Goal: Download file/media

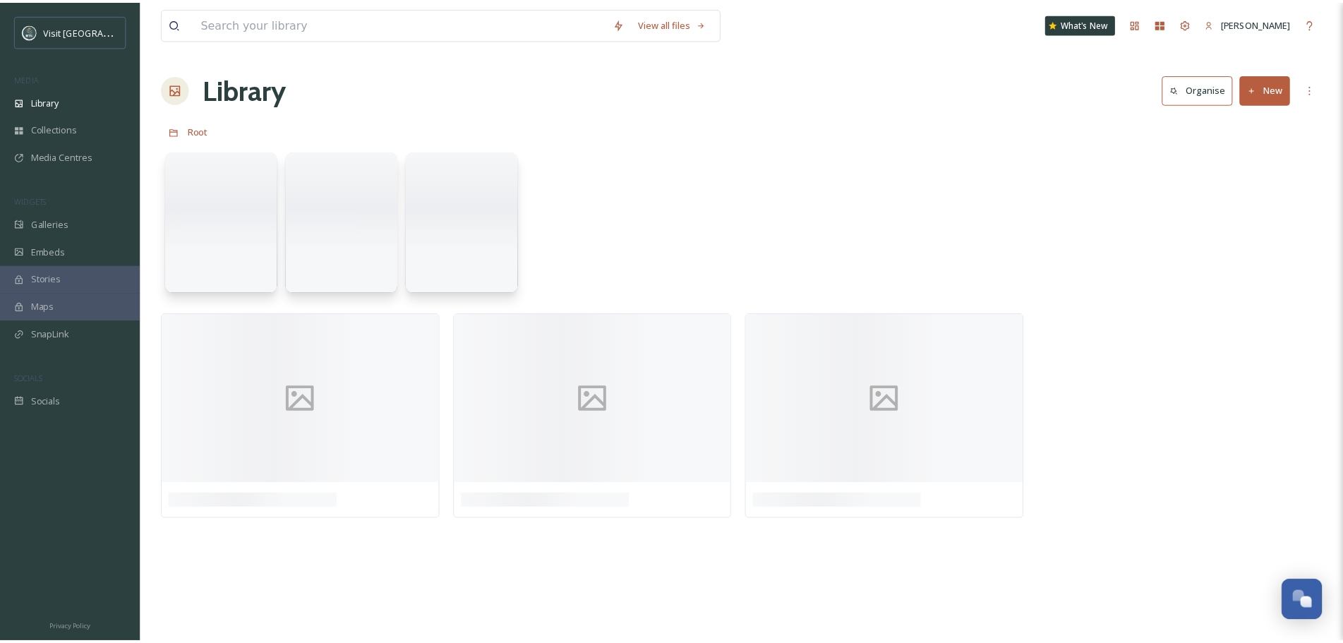
scroll to position [1091, 0]
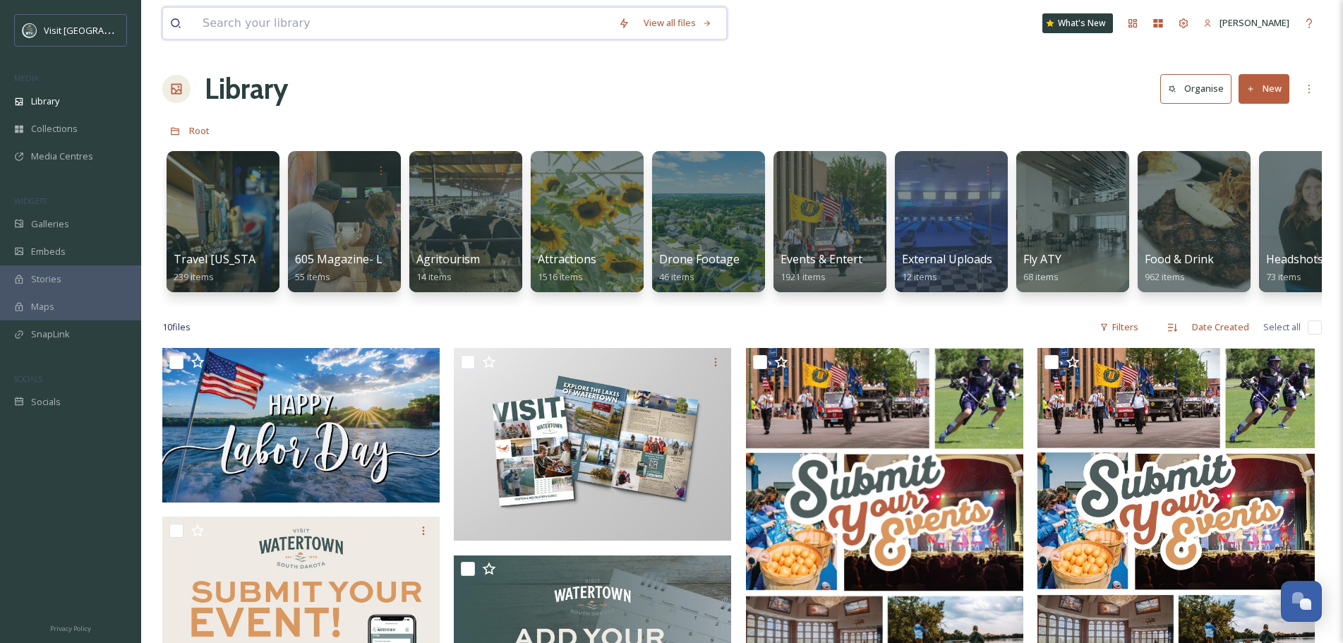
click at [280, 18] on input at bounding box center [404, 23] width 416 height 31
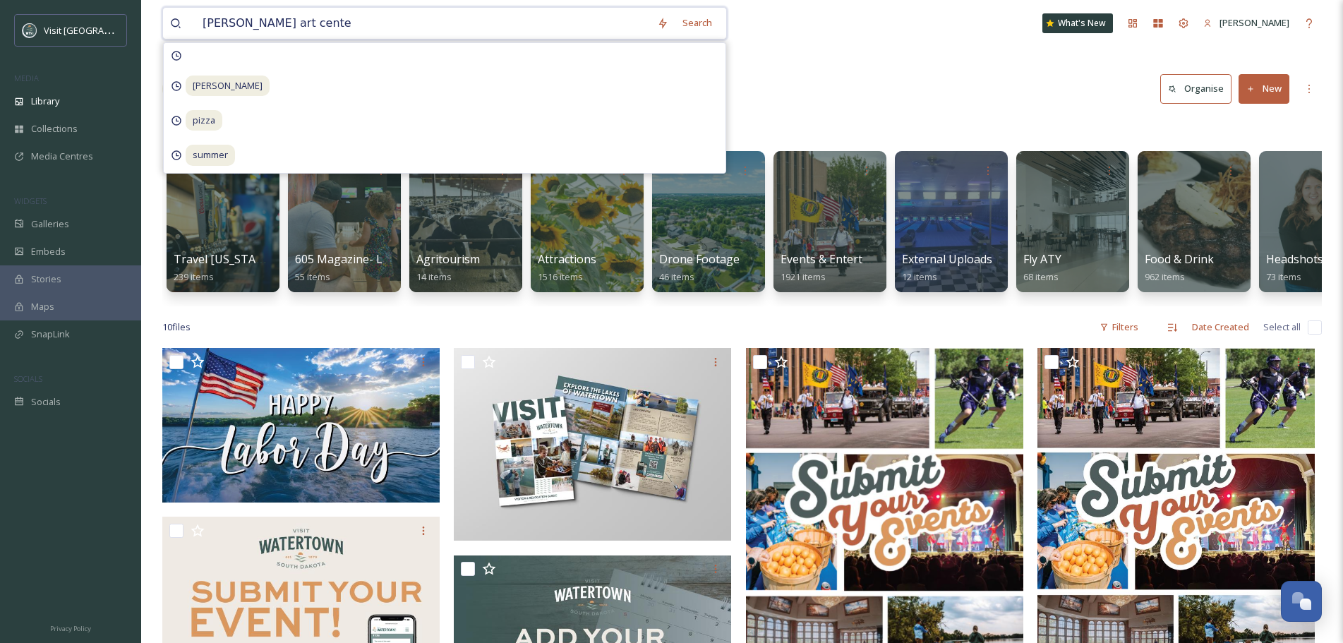
type input "[PERSON_NAME][GEOGRAPHIC_DATA]"
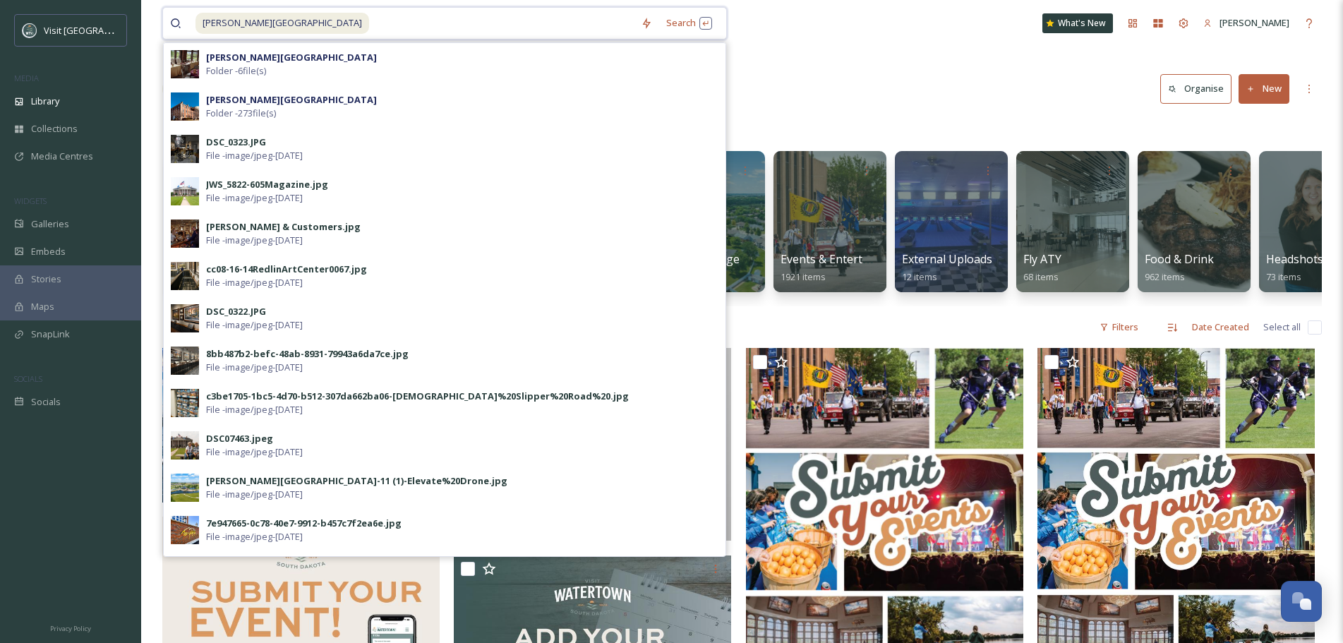
click at [371, 22] on input at bounding box center [502, 23] width 263 height 31
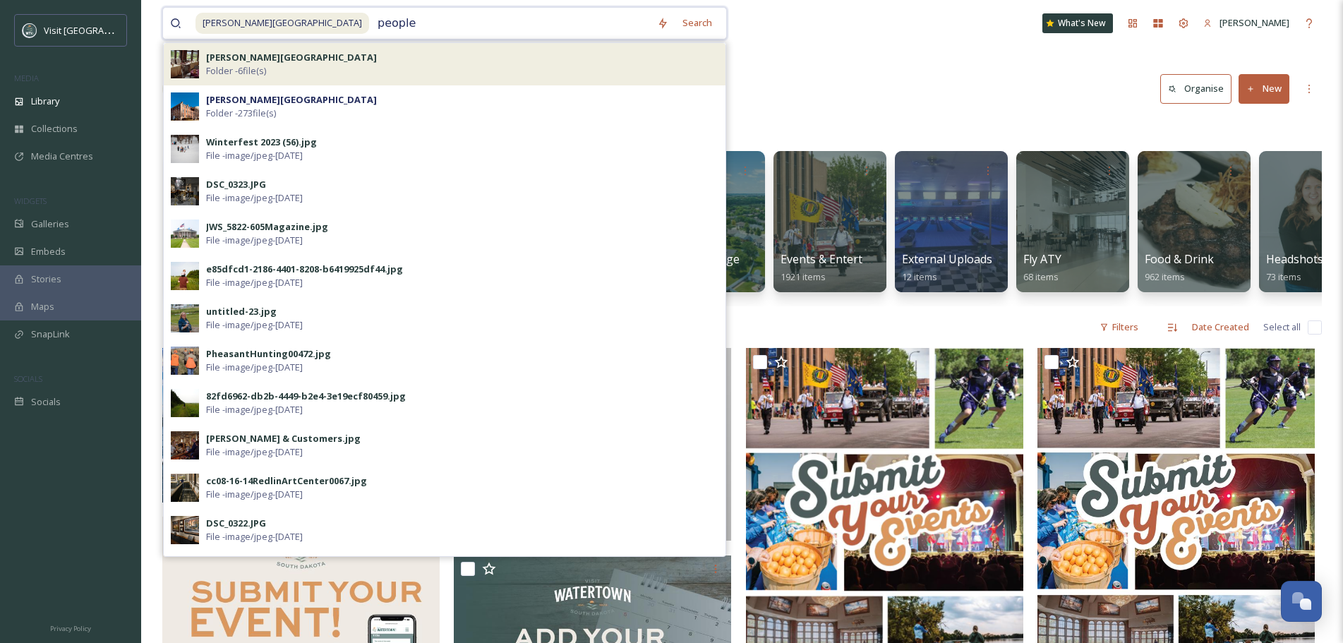
type input "people"
click at [272, 61] on strong "[PERSON_NAME][GEOGRAPHIC_DATA]" at bounding box center [291, 57] width 171 height 13
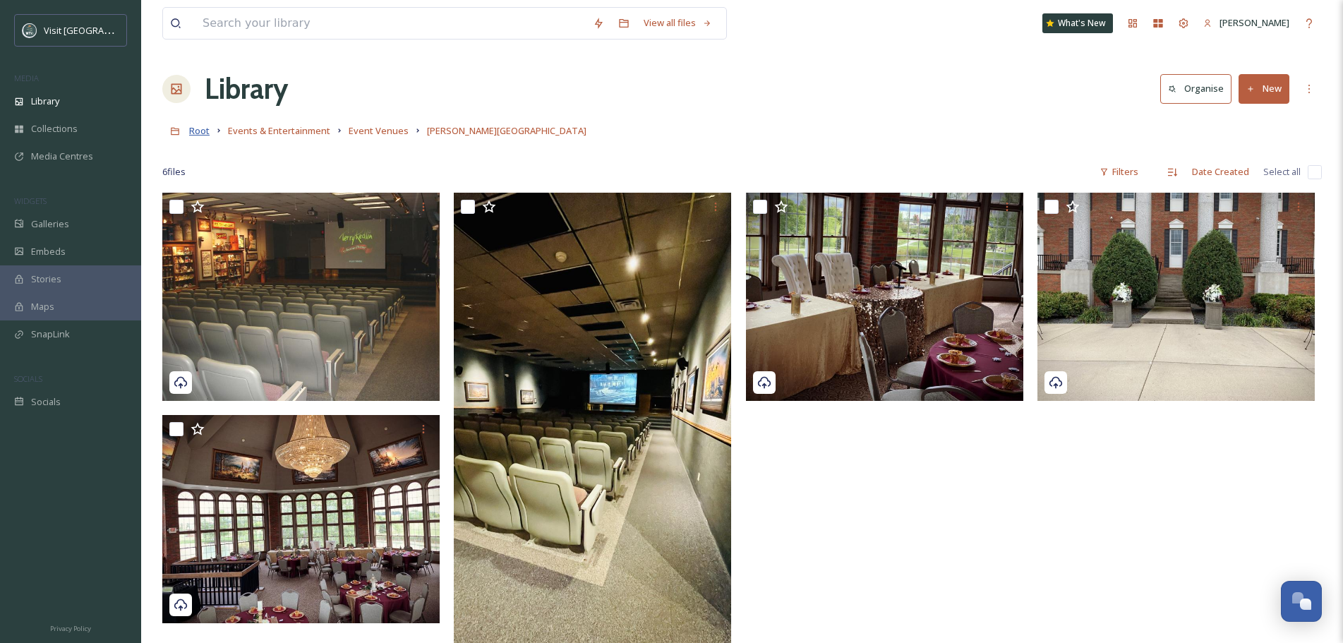
click at [193, 131] on span "Root" at bounding box center [199, 130] width 20 height 13
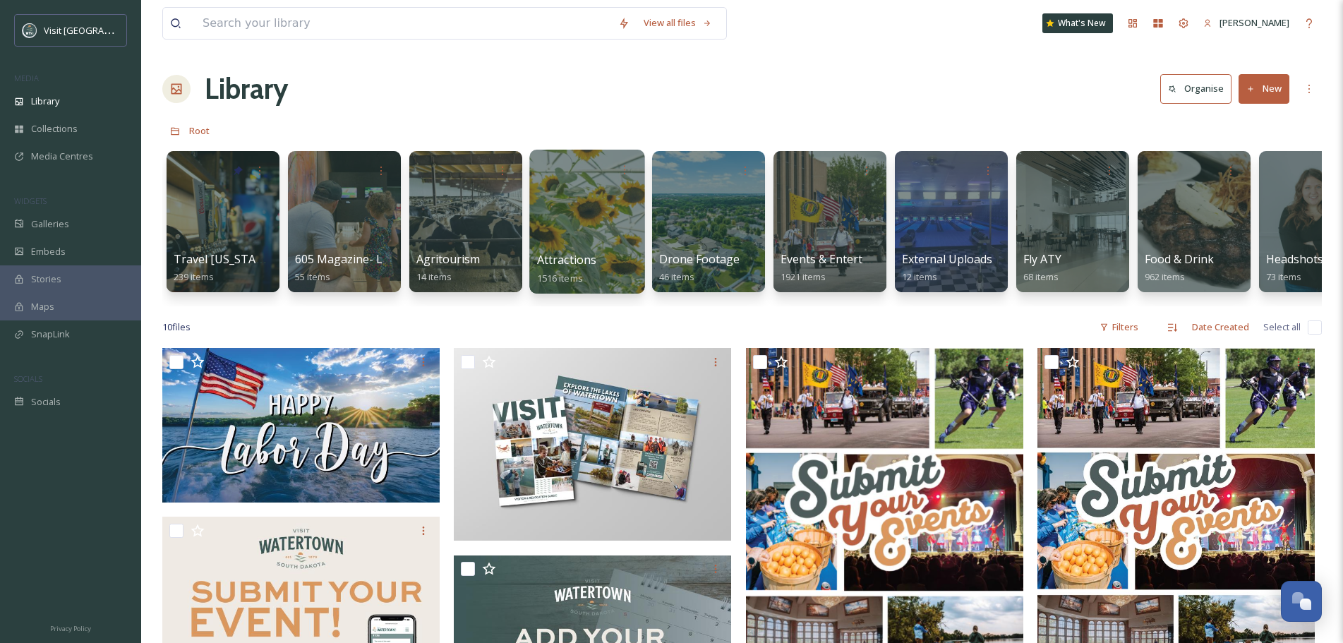
click at [563, 257] on span "Attractions" at bounding box center [567, 260] width 60 height 16
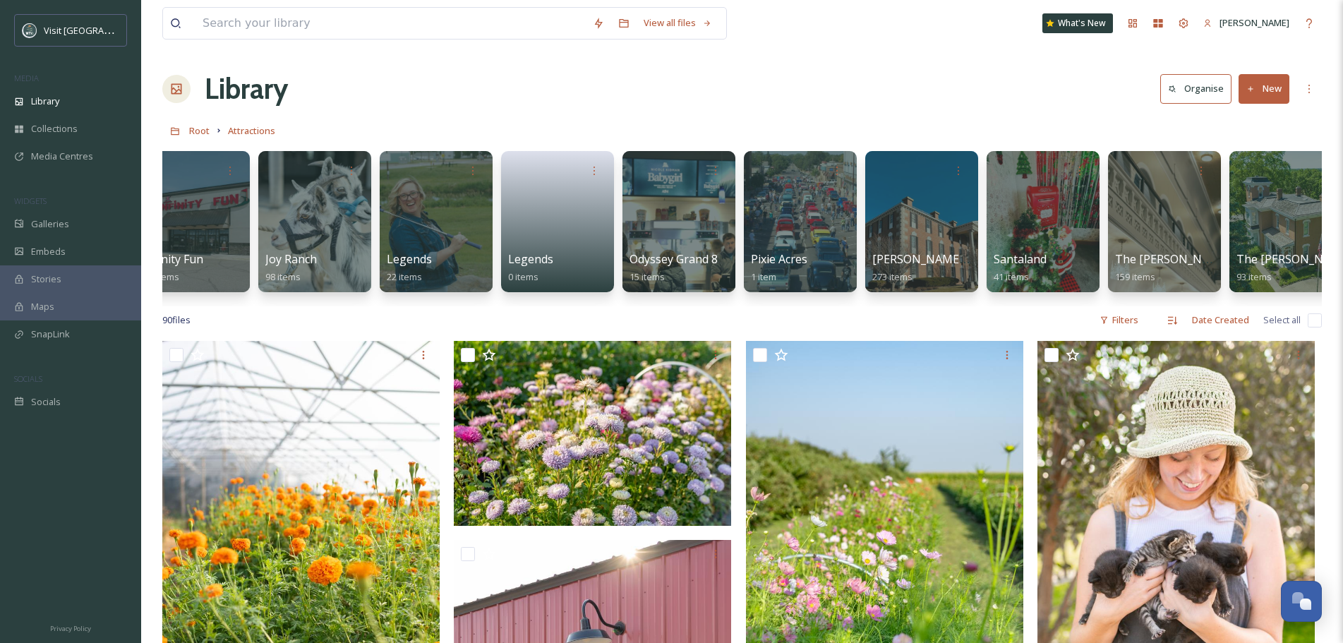
scroll to position [0, 1141]
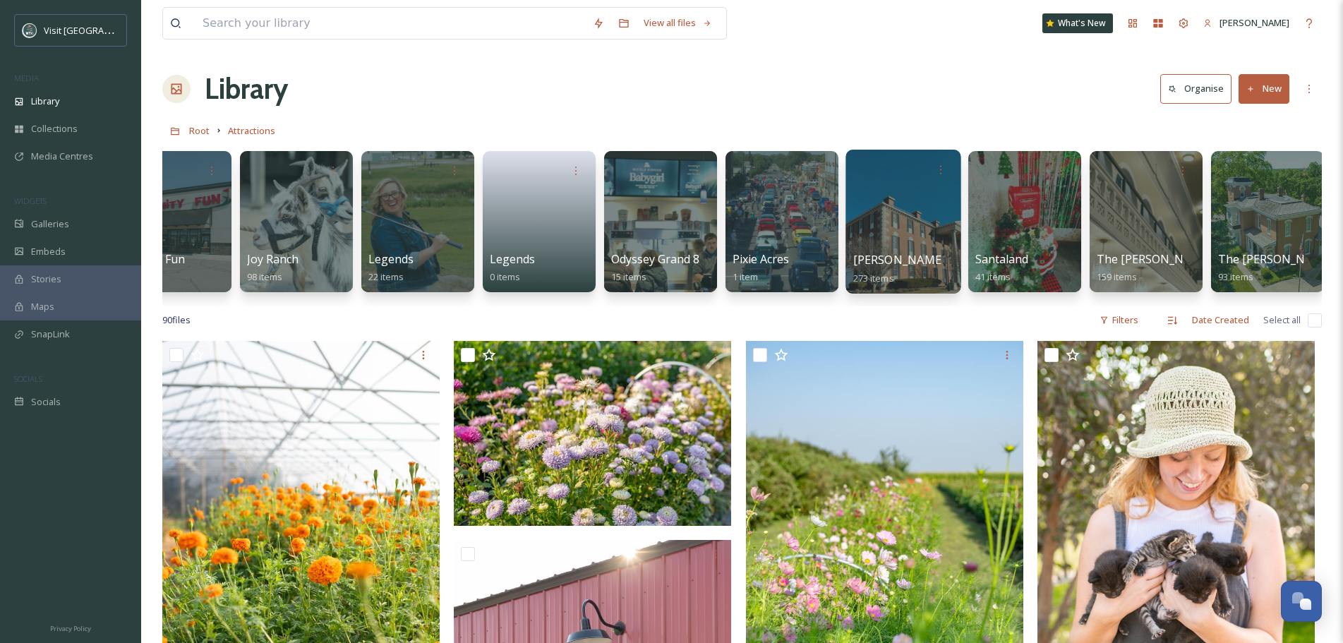
click at [904, 202] on div at bounding box center [903, 222] width 115 height 144
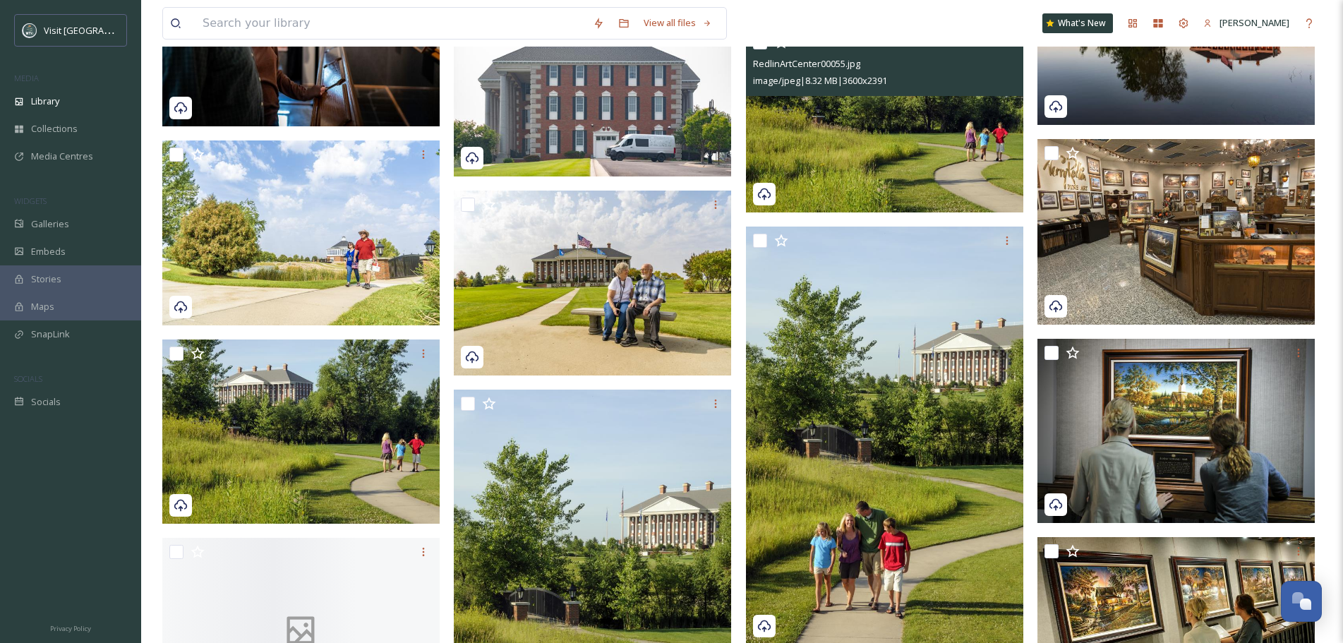
scroll to position [11719, 0]
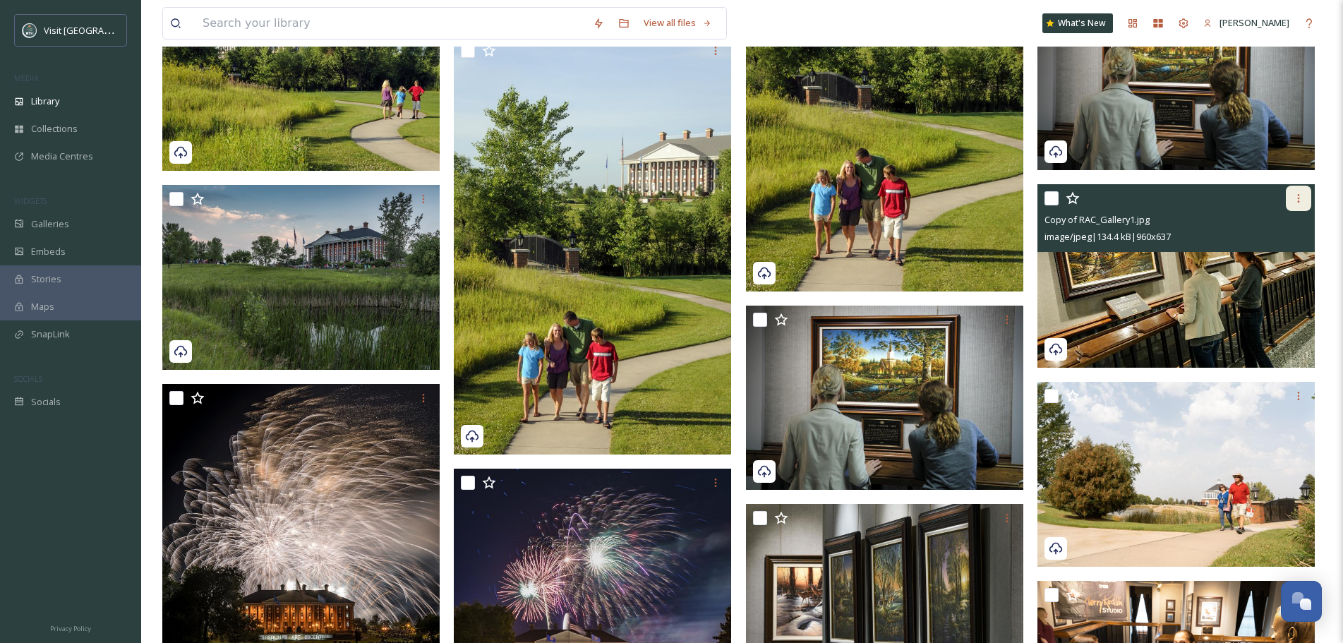
click at [1298, 198] on icon at bounding box center [1299, 198] width 2 height 8
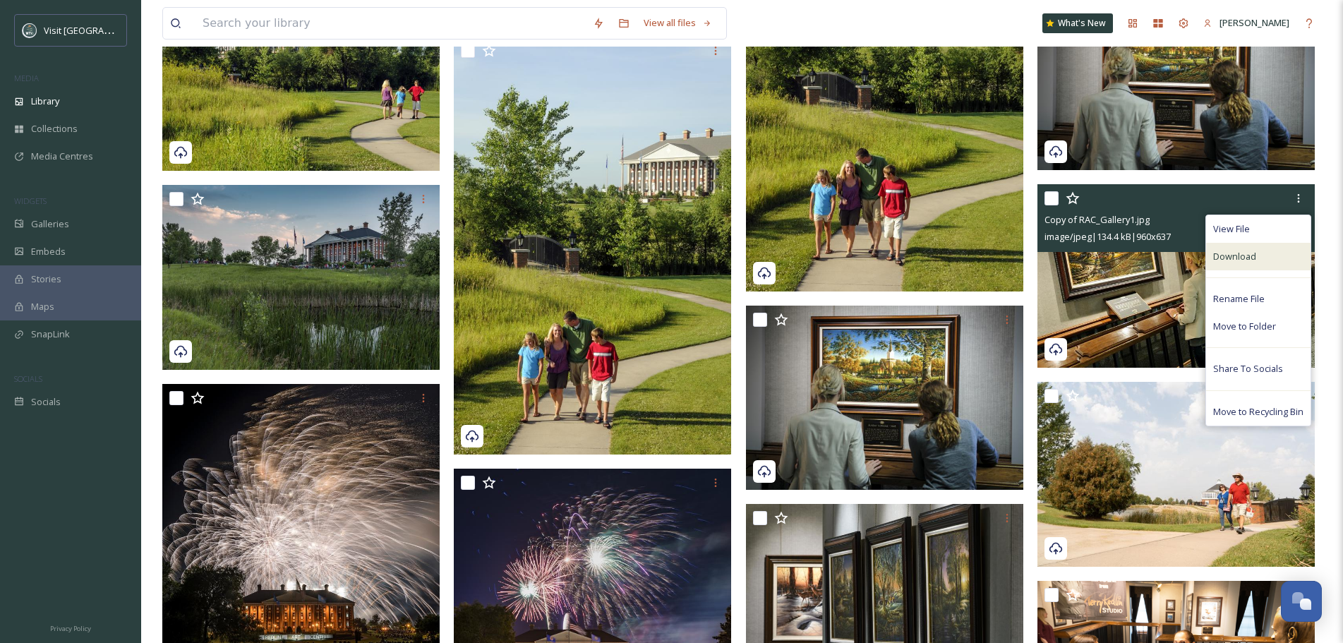
click at [1276, 257] on div "Download" at bounding box center [1258, 257] width 104 height 28
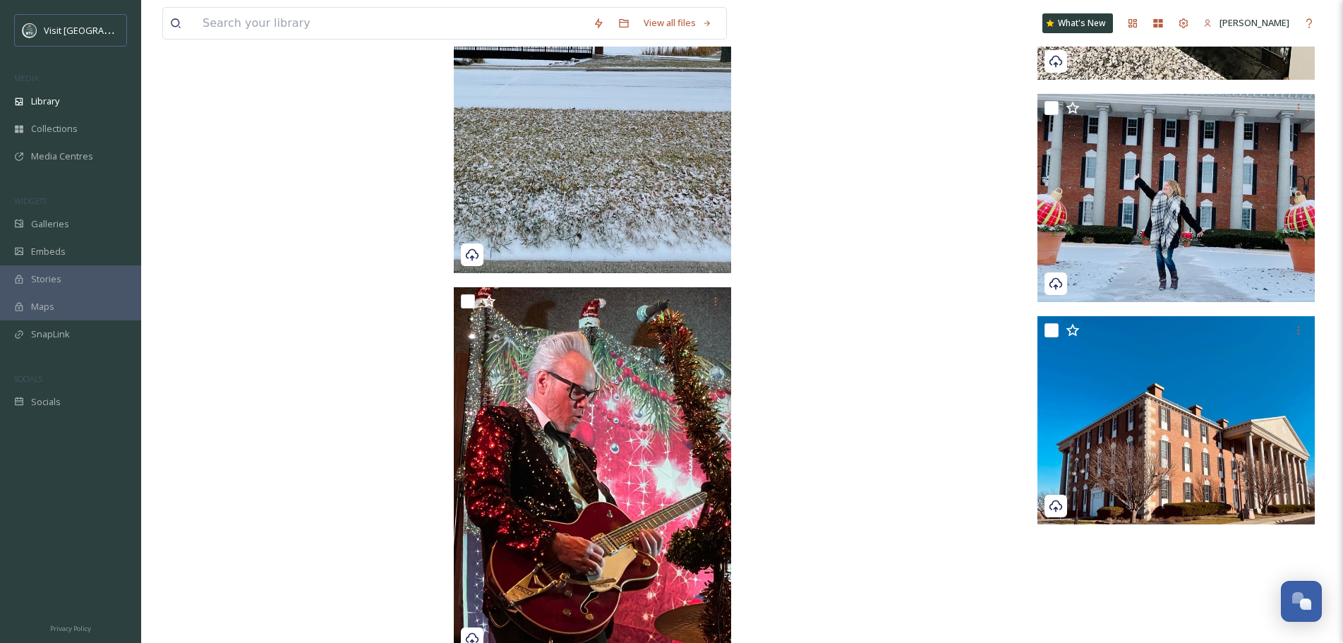
scroll to position [19678, 0]
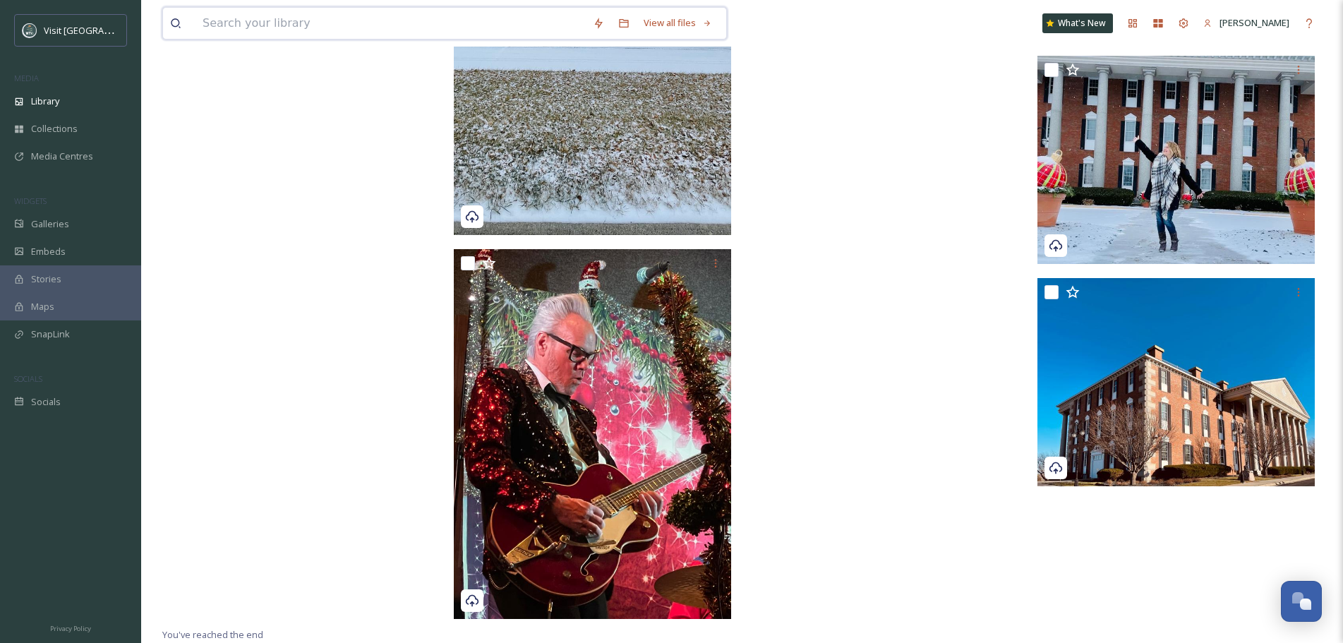
click at [362, 27] on input at bounding box center [391, 23] width 390 height 31
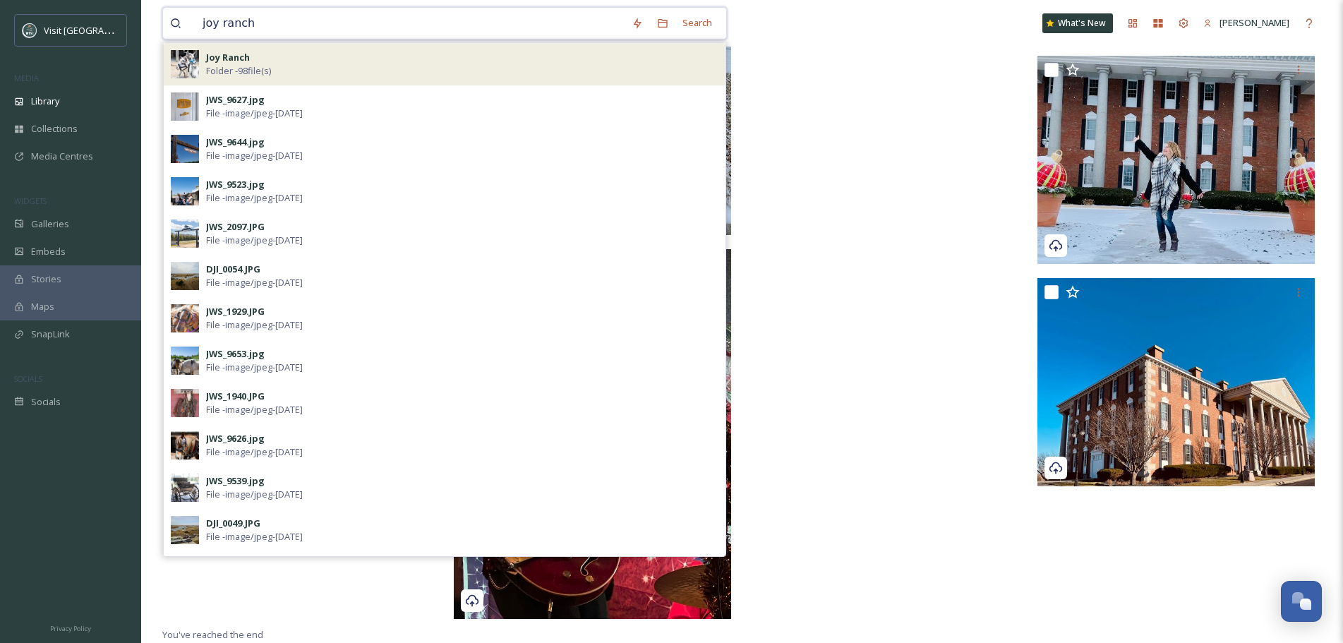
type input "joy ranch"
click at [293, 76] on div "Joy Ranch Folder - 98 file(s)" at bounding box center [462, 64] width 512 height 27
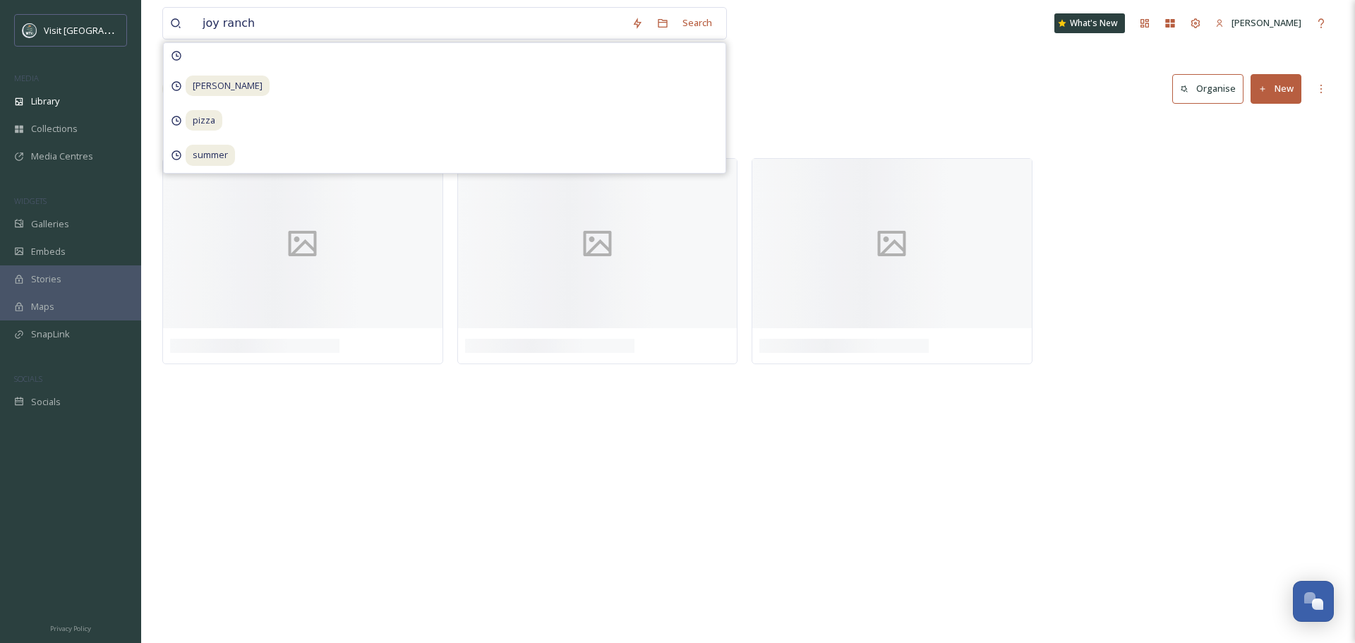
click at [823, 108] on div "Library Organise New" at bounding box center [748, 89] width 1172 height 42
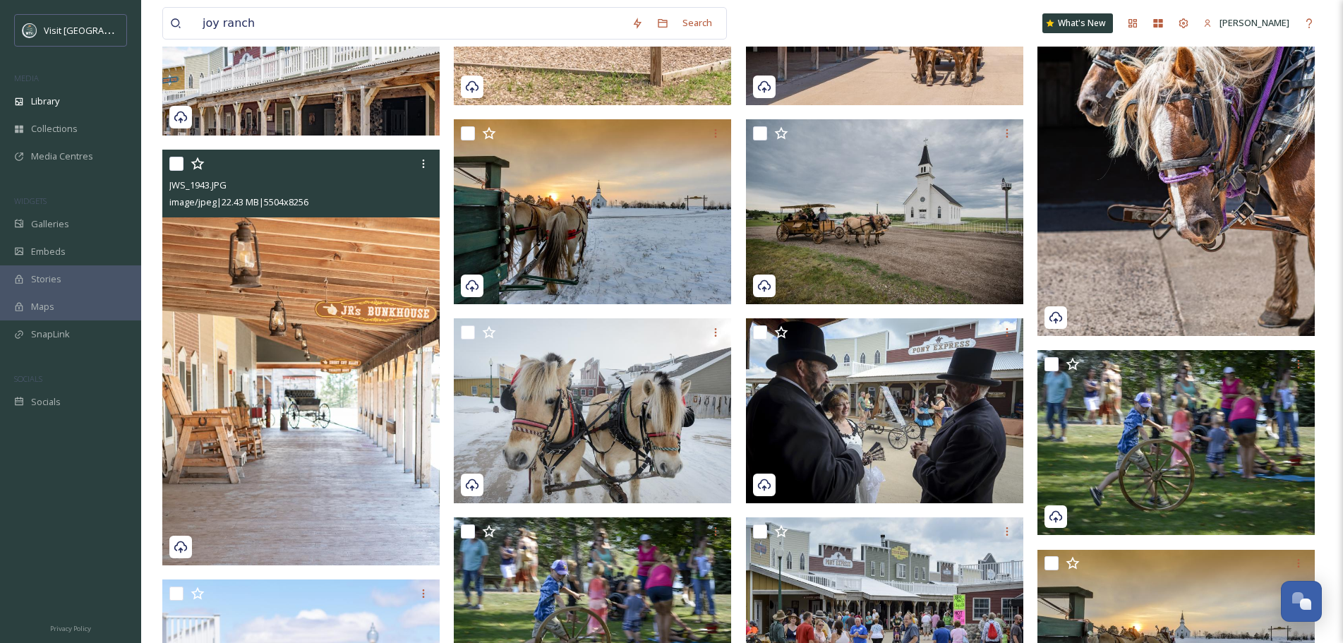
scroll to position [5365, 0]
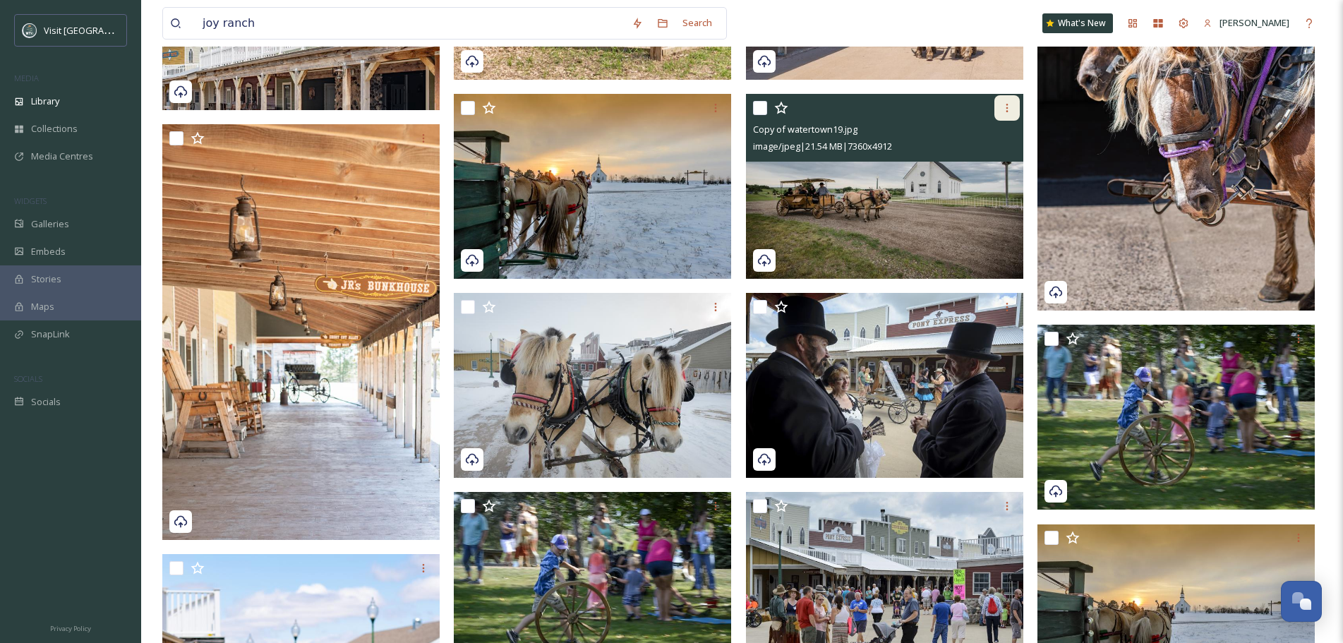
click at [1007, 103] on icon at bounding box center [1007, 107] width 11 height 11
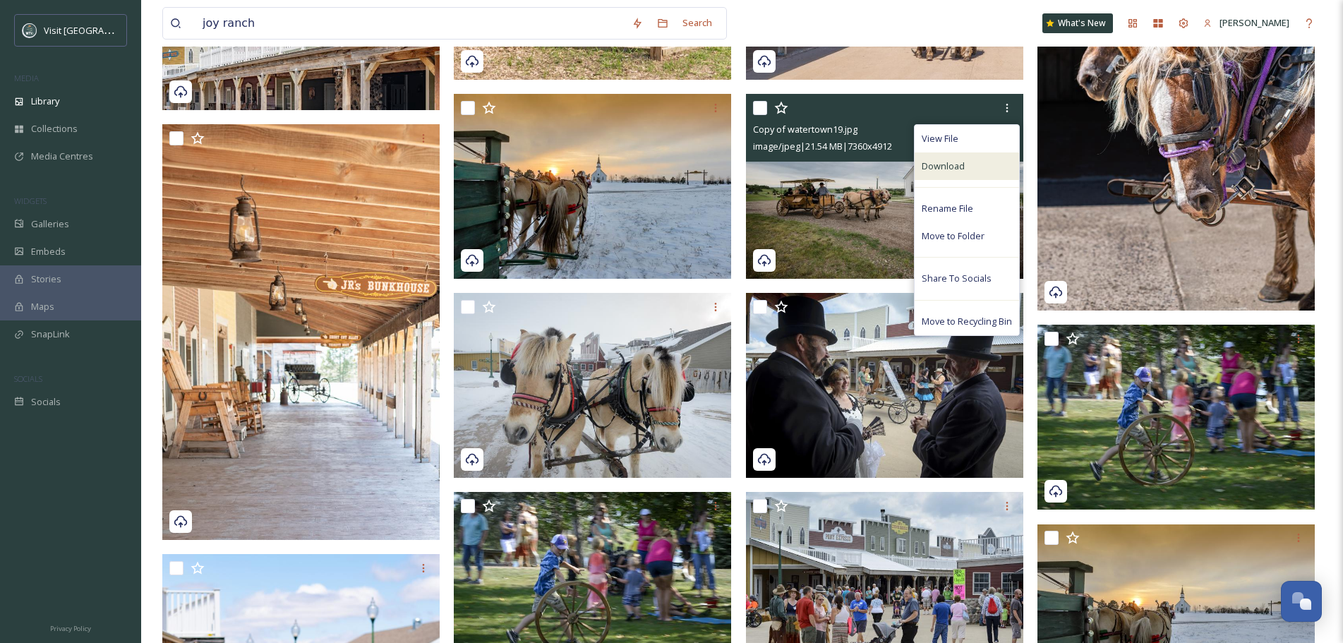
click at [979, 161] on div "Download" at bounding box center [967, 166] width 104 height 28
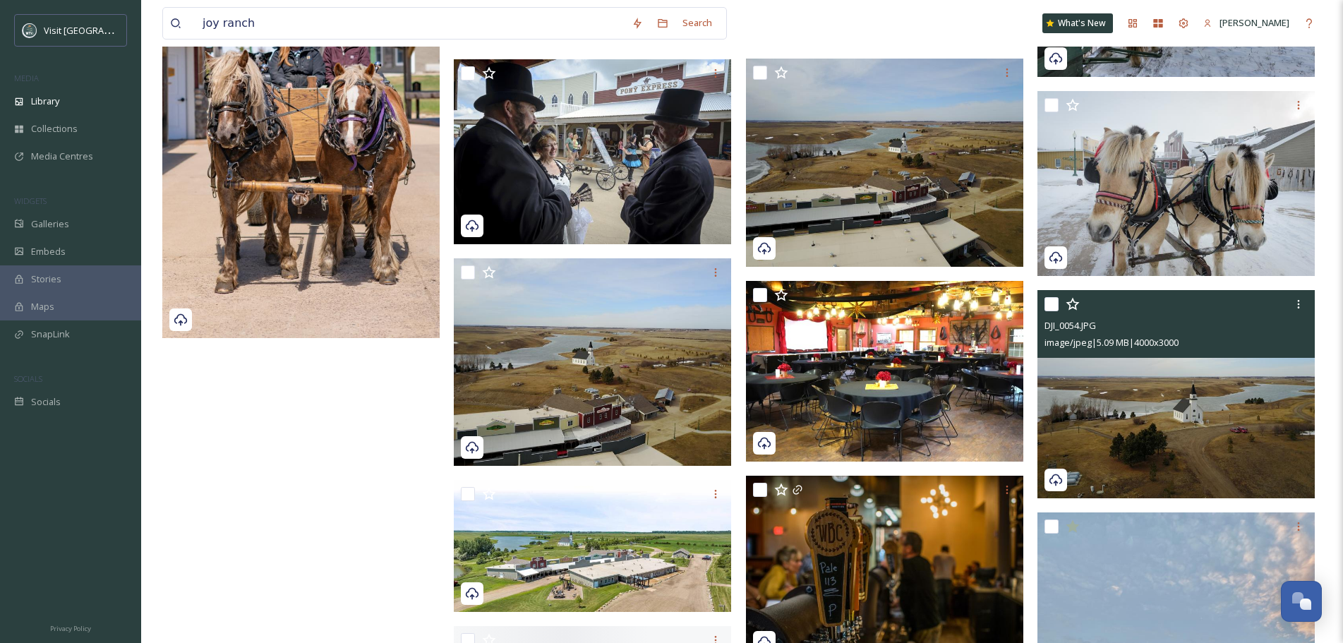
scroll to position [6071, 0]
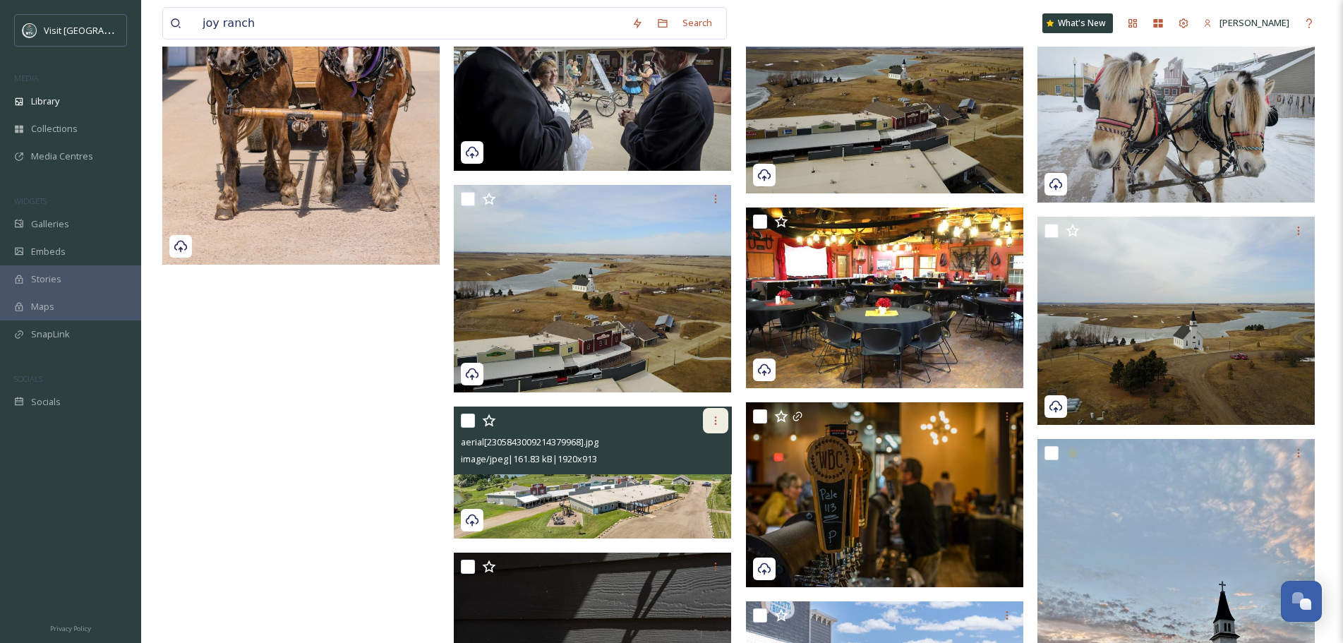
click at [715, 419] on icon at bounding box center [715, 420] width 11 height 11
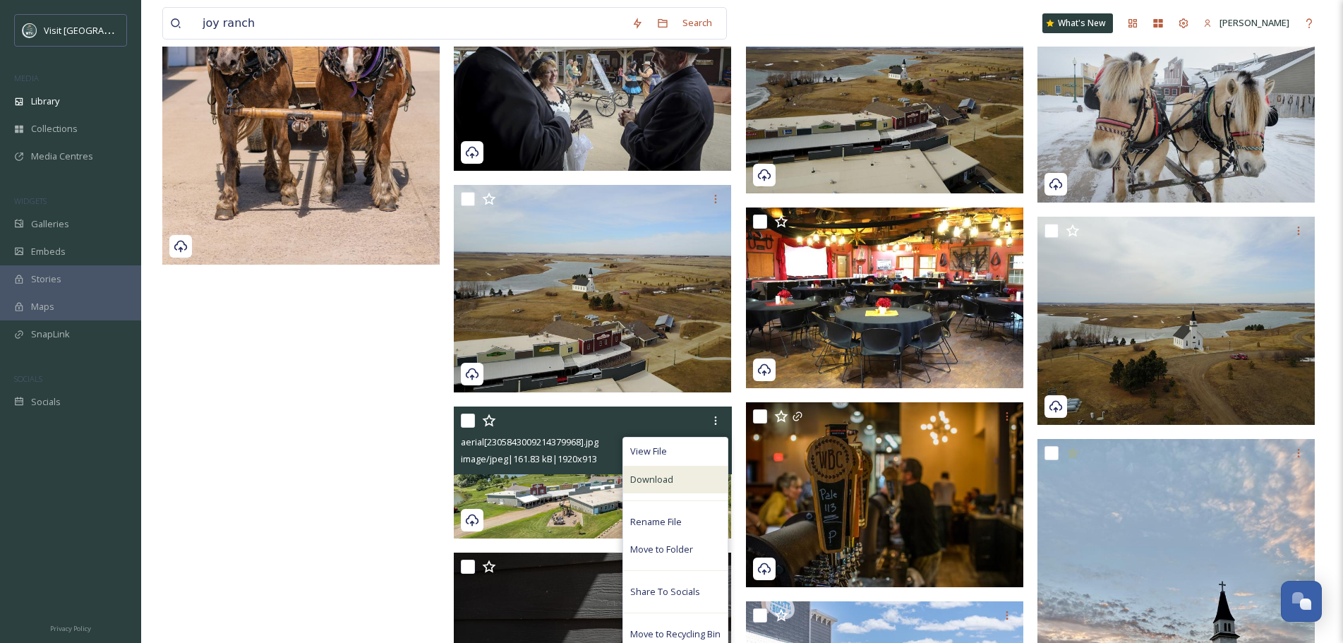
click at [696, 481] on div "Download" at bounding box center [675, 480] width 104 height 28
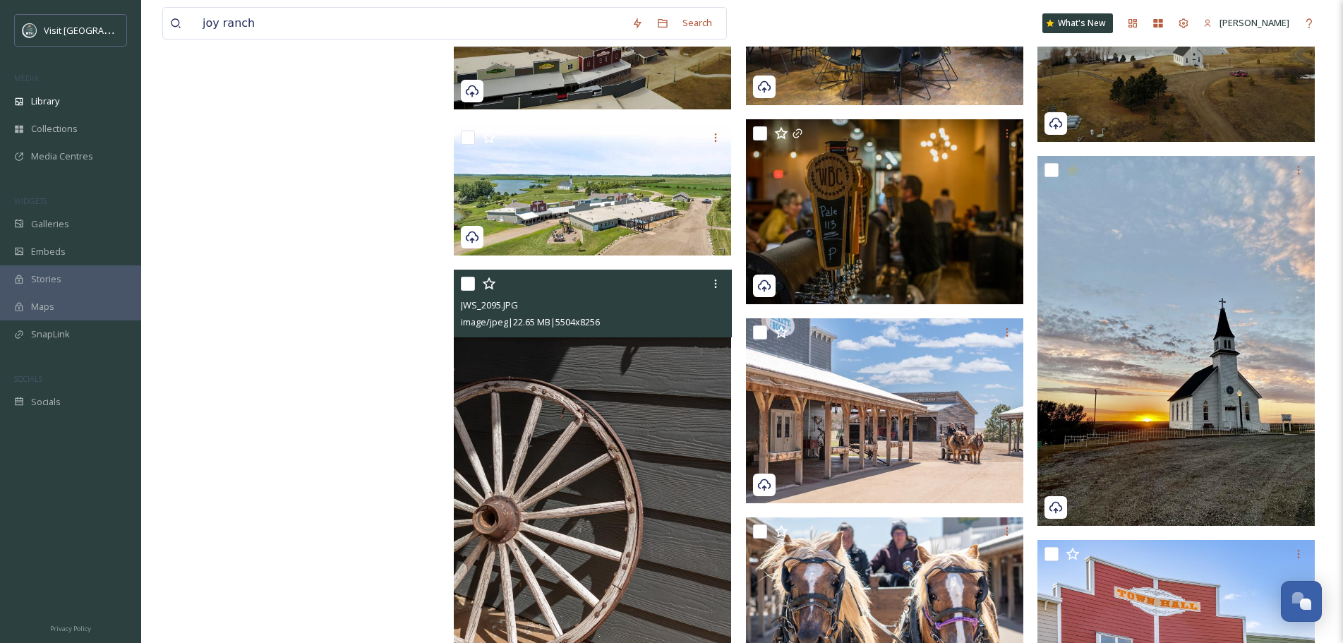
scroll to position [6353, 0]
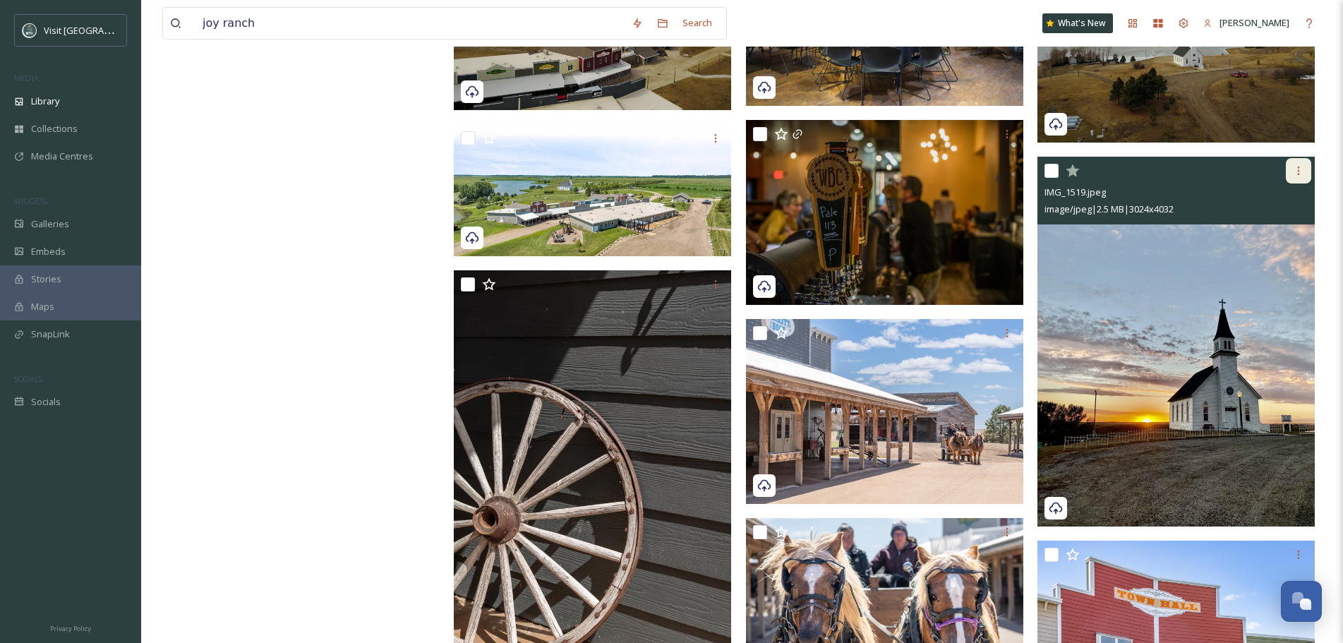
click at [1307, 169] on div at bounding box center [1298, 170] width 25 height 25
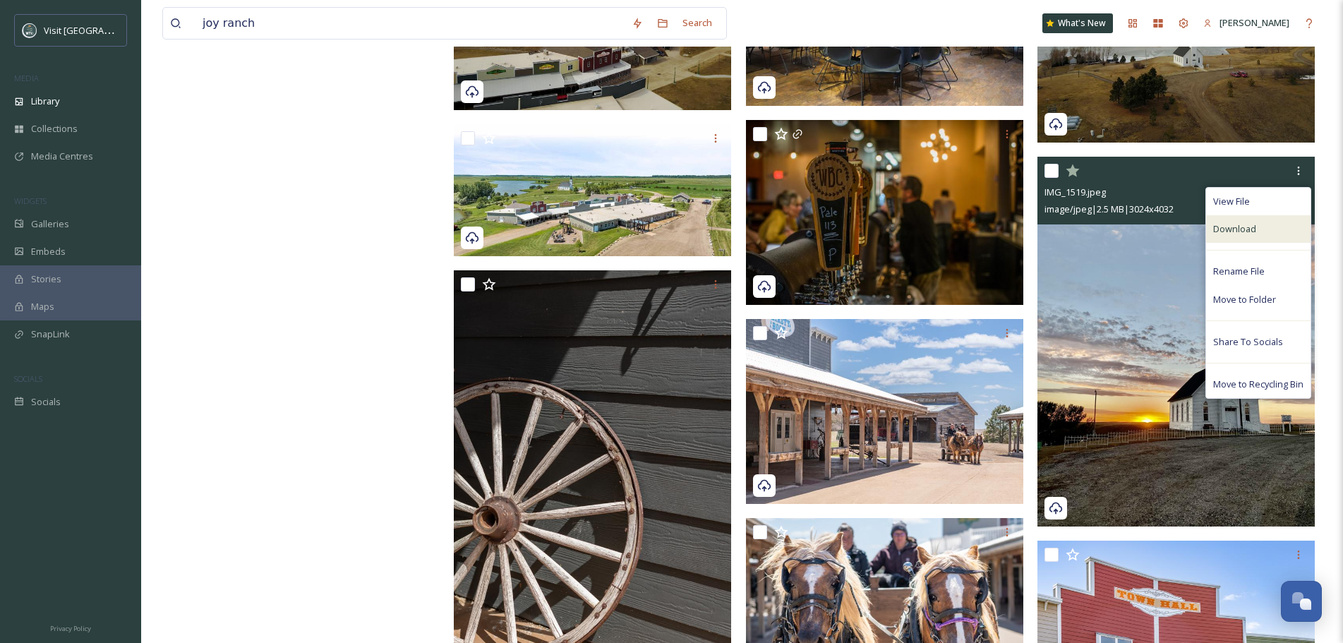
click at [1262, 239] on div "Download" at bounding box center [1258, 229] width 104 height 28
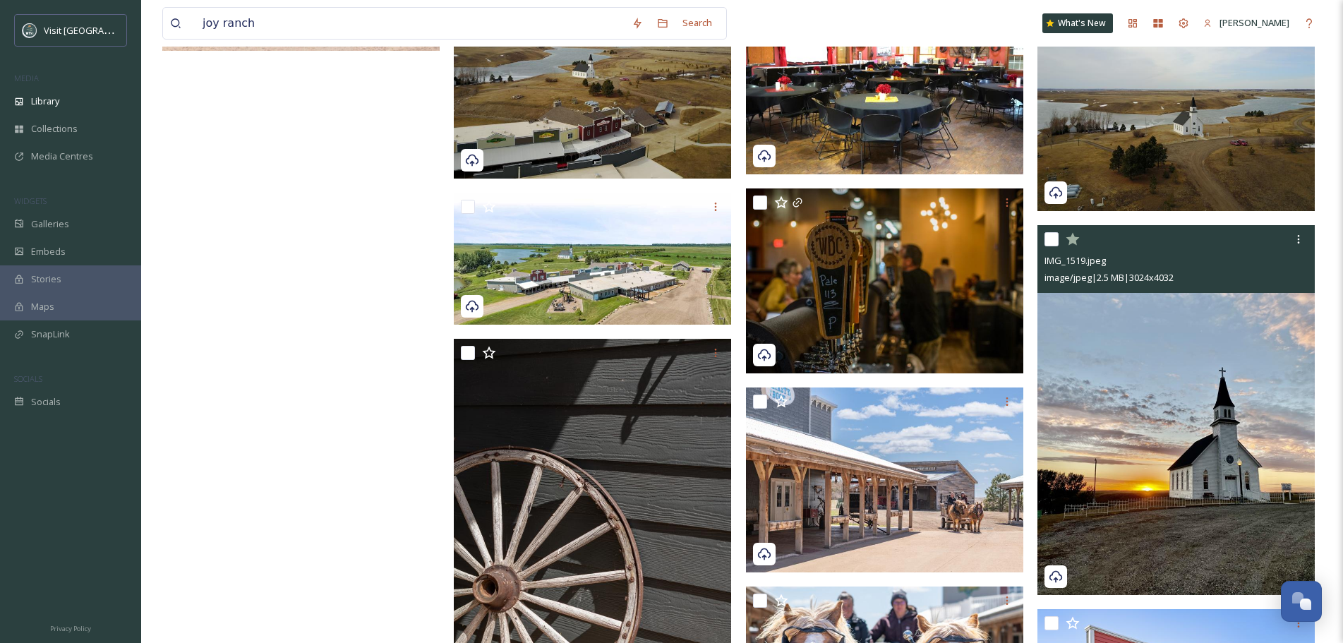
scroll to position [6282, 0]
